Goal: Information Seeking & Learning: Learn about a topic

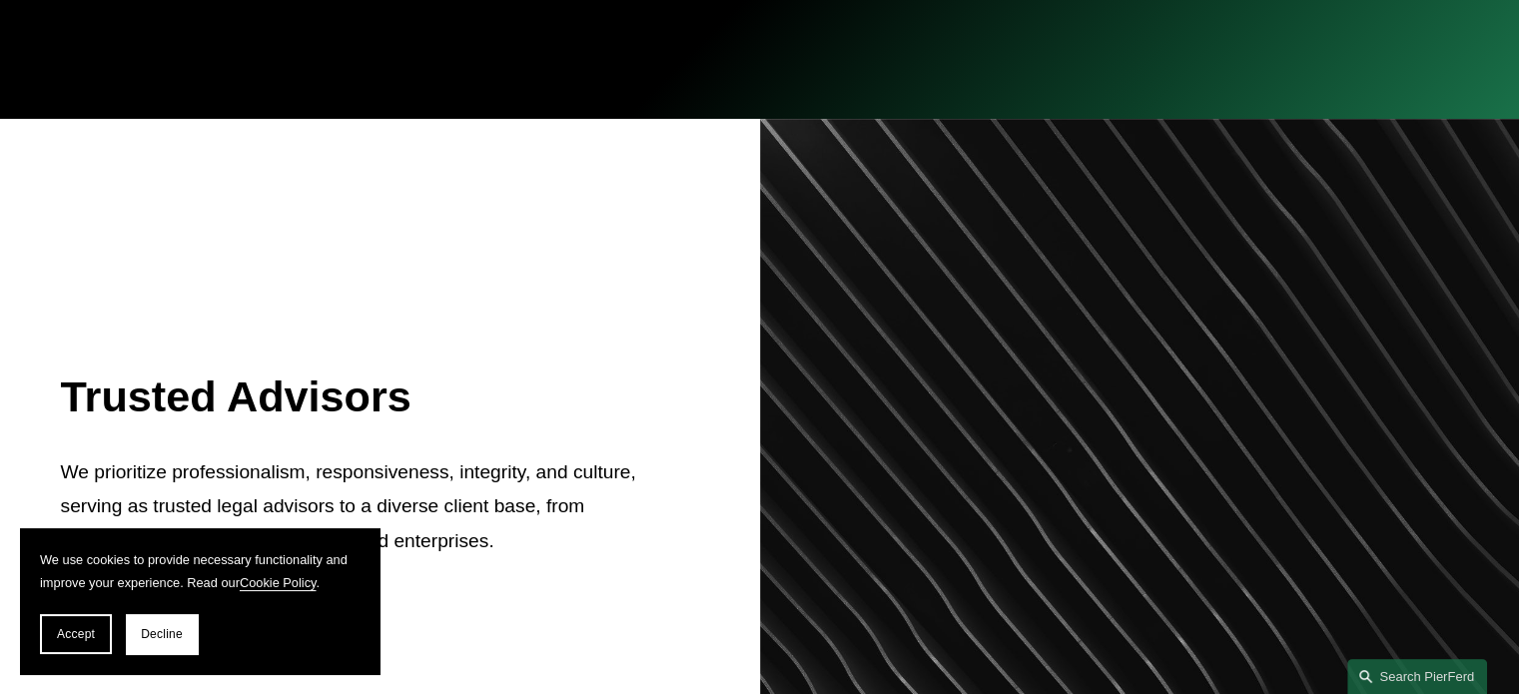
scroll to position [599, 0]
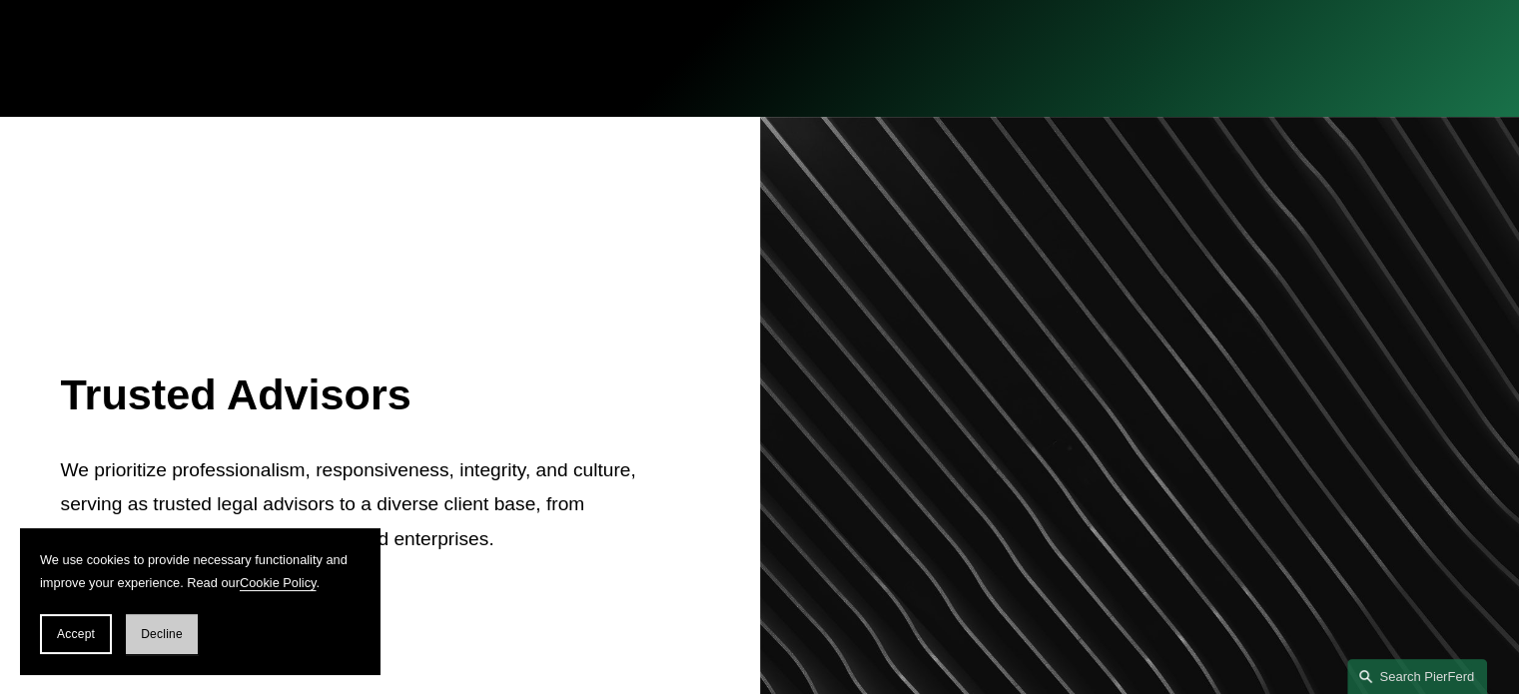
click at [156, 639] on span "Decline" at bounding box center [162, 634] width 42 height 14
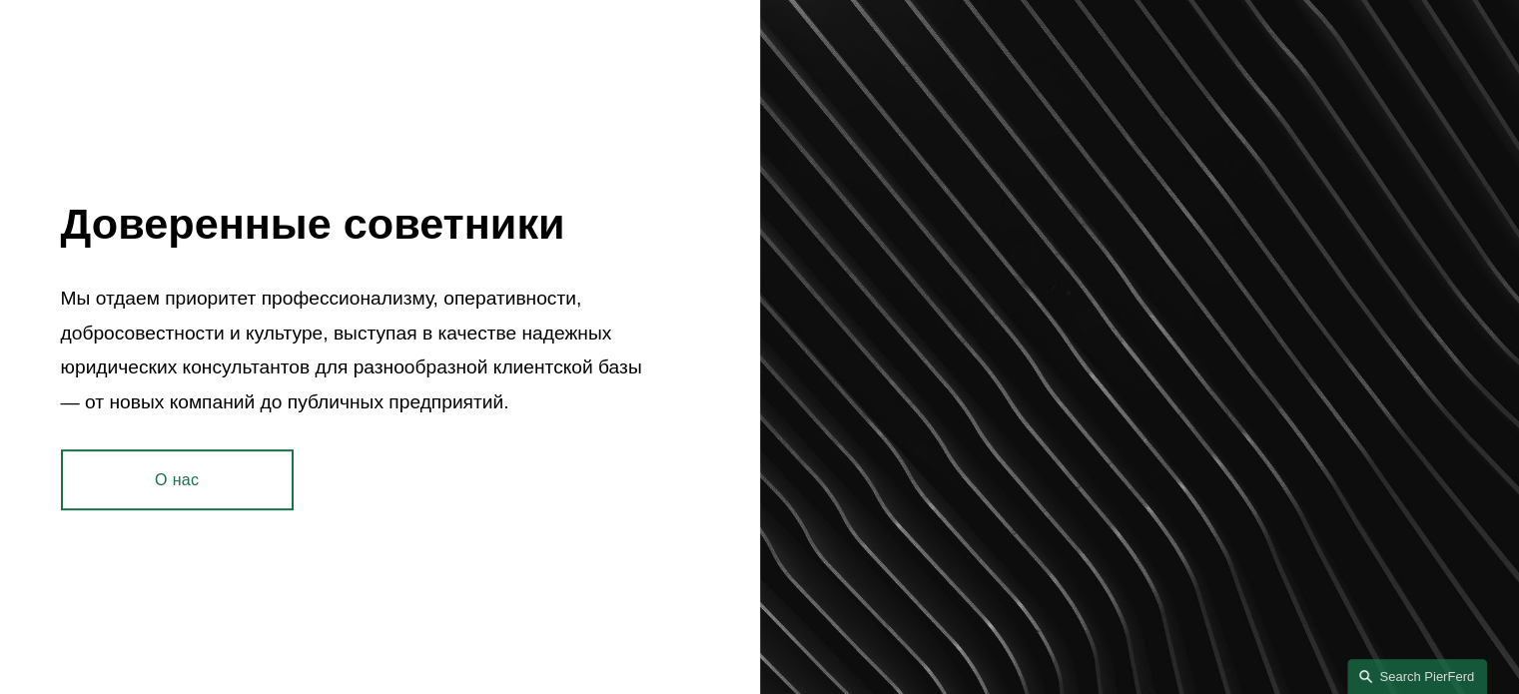
scroll to position [839, 0]
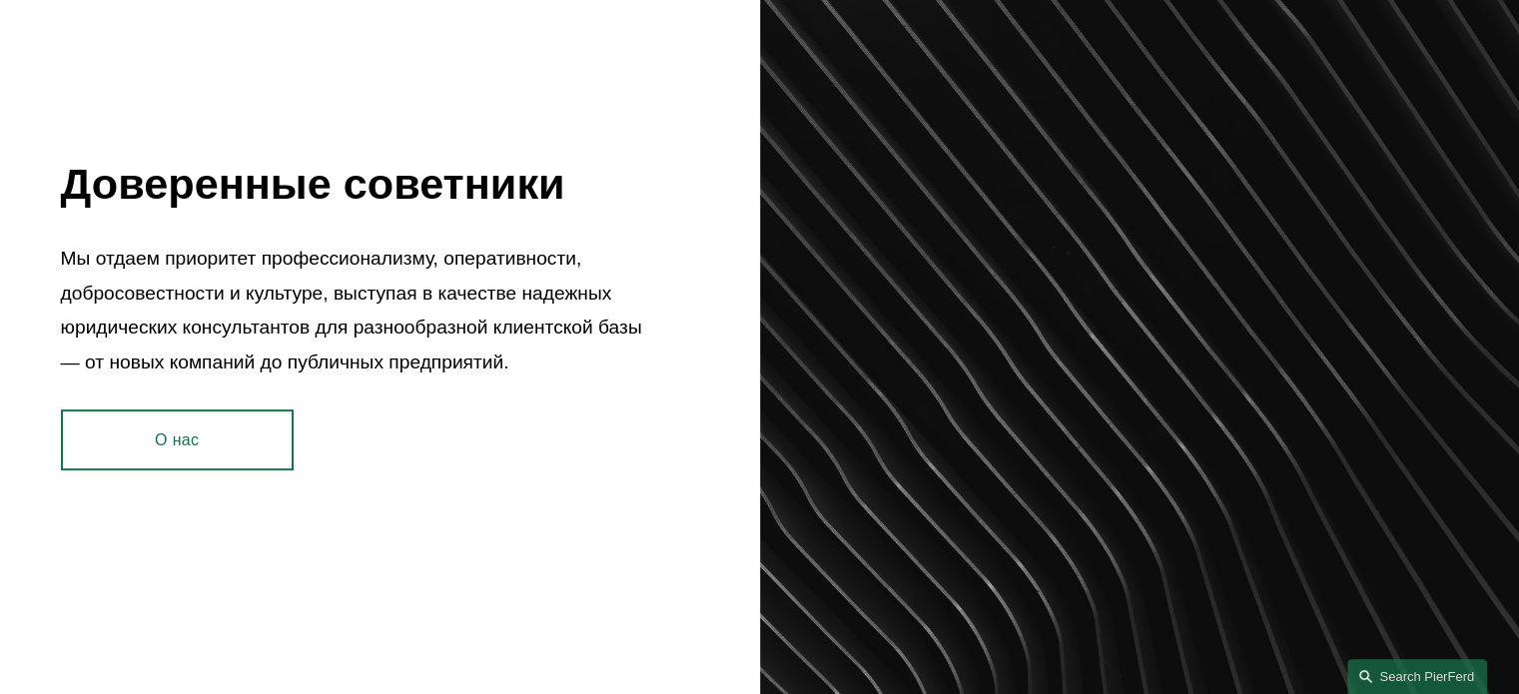
click at [184, 438] on font "О нас" at bounding box center [177, 439] width 44 height 17
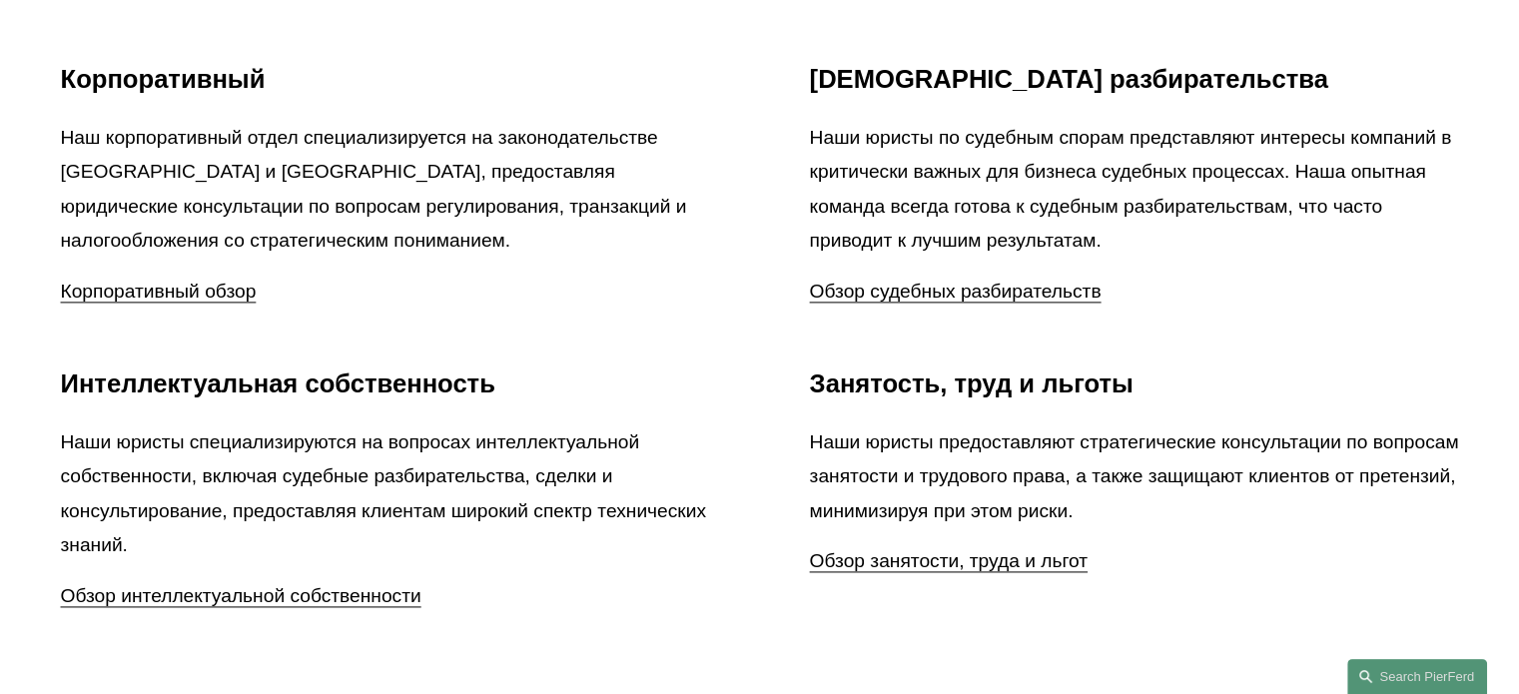
scroll to position [3036, 0]
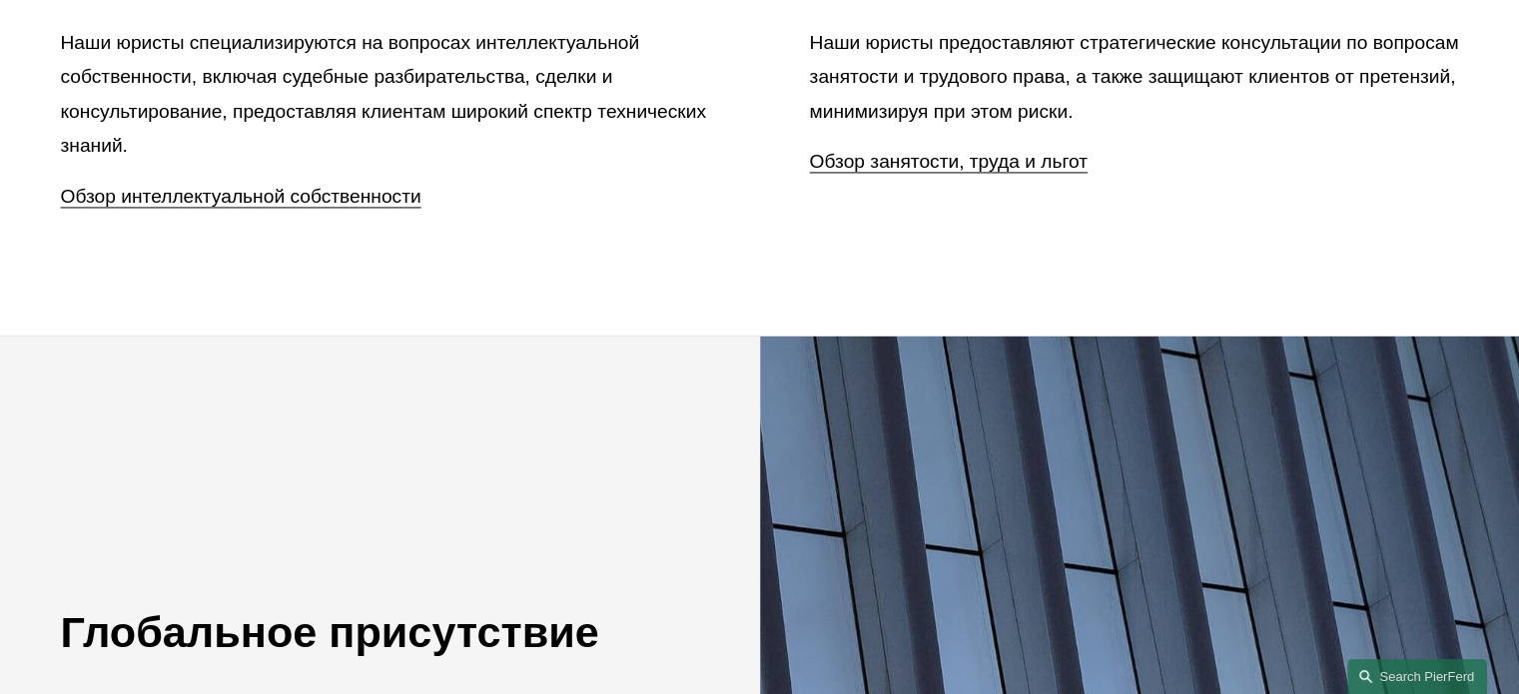
click at [191, 200] on font "Обзор интеллектуальной собственности" at bounding box center [241, 196] width 360 height 21
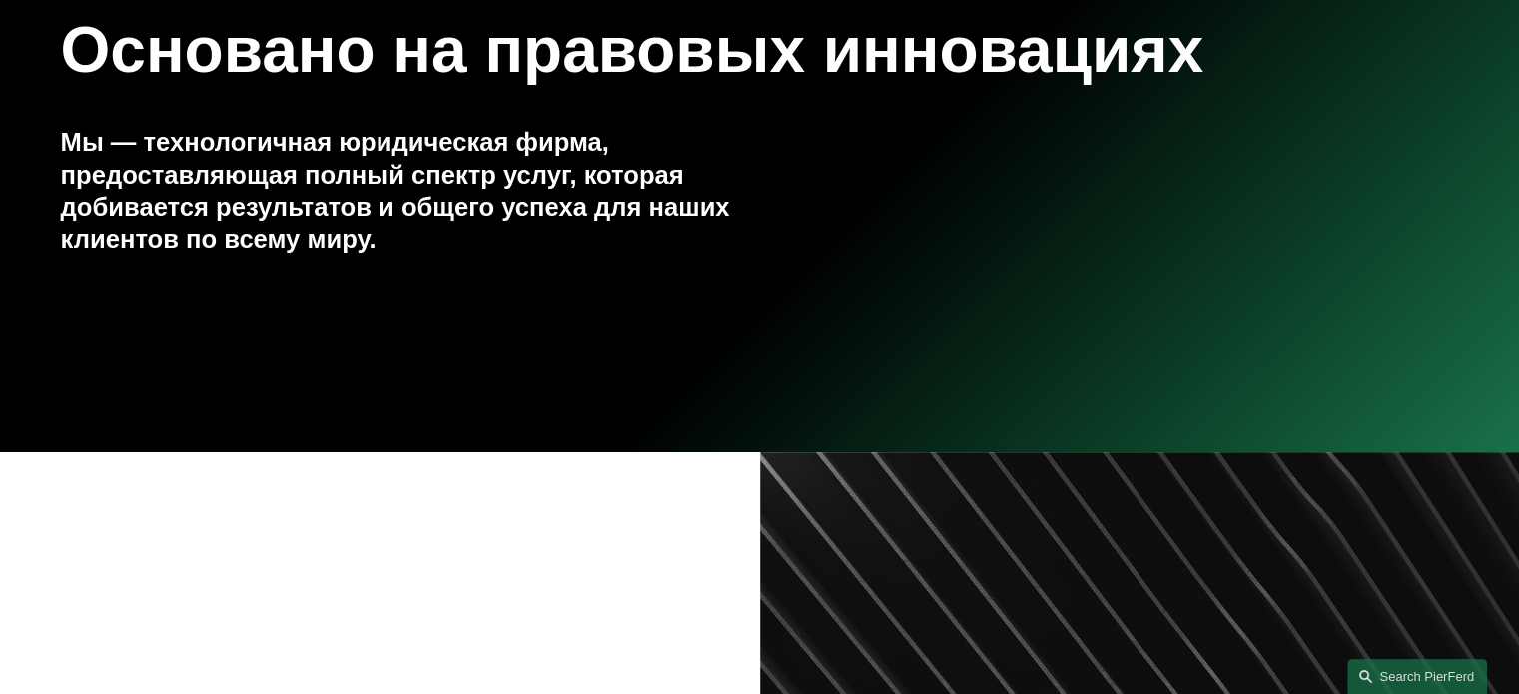
scroll to position [0, 0]
